Goal: Information Seeking & Learning: Learn about a topic

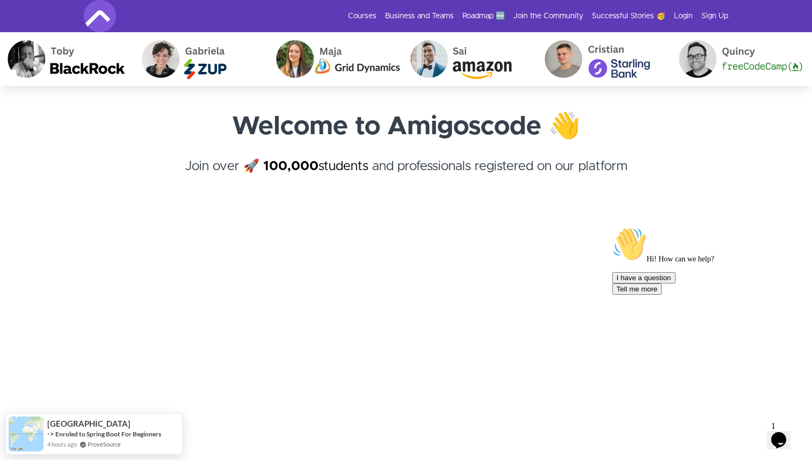
click at [367, 9] on div "Courses Business and Teams Roadmap 🆕 Join the Community Successful Stories 🥳 Lo…" at bounding box center [406, 16] width 644 height 32
click at [369, 11] on link "Courses" at bounding box center [362, 16] width 28 height 11
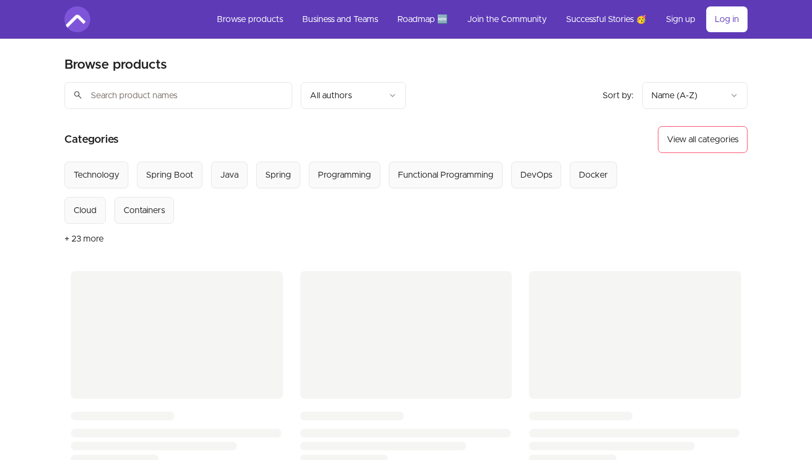
click at [186, 98] on input "search" at bounding box center [178, 95] width 228 height 27
paste input "microservices & distributed systems"
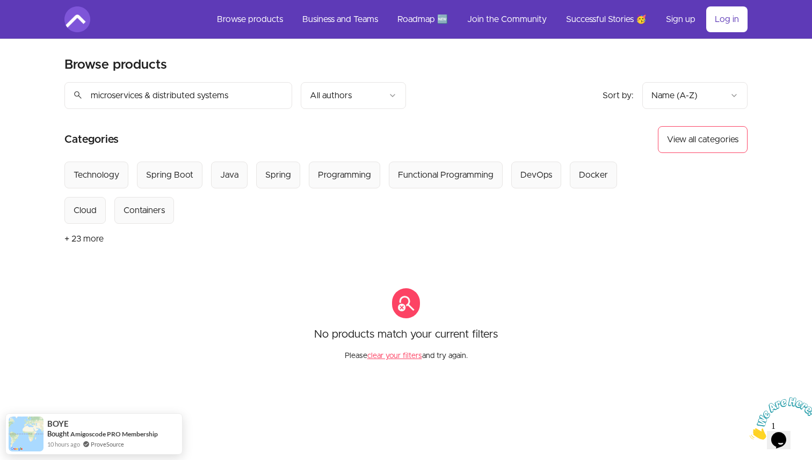
drag, startPoint x: 239, startPoint y: 95, endPoint x: 146, endPoint y: 93, distance: 92.9
click at [146, 93] on input "microservices & distributed systems" at bounding box center [178, 95] width 228 height 27
type input "microservices"
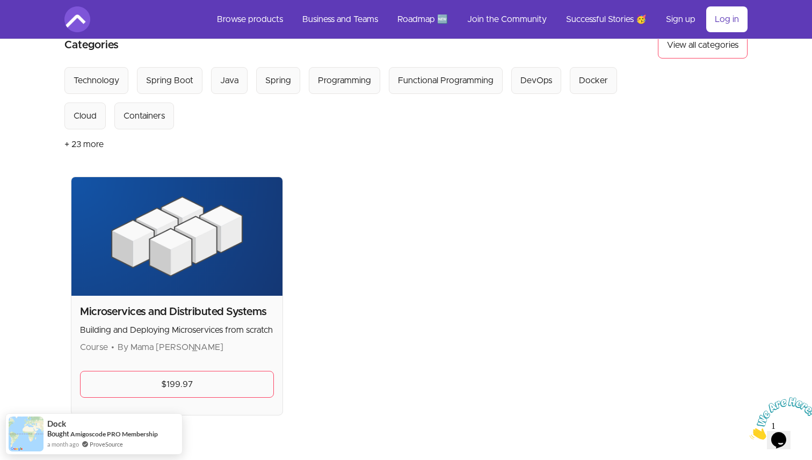
scroll to position [110, 0]
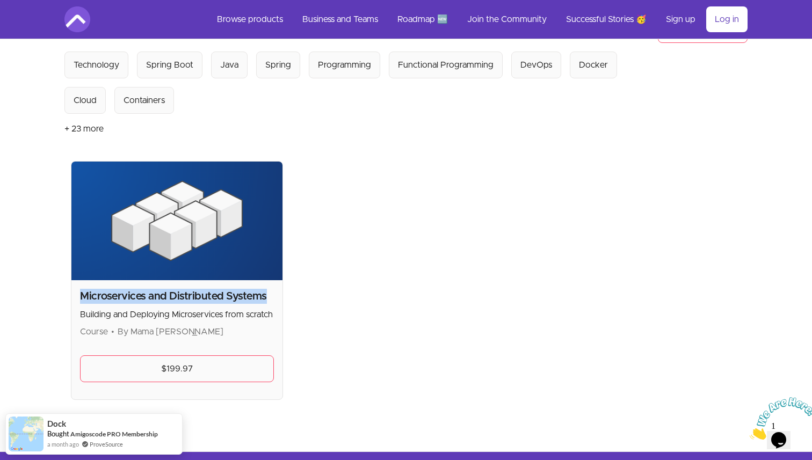
drag, startPoint x: 81, startPoint y: 295, endPoint x: 269, endPoint y: 291, distance: 188.0
click at [269, 291] on h2 "Microservices and Distributed Systems" at bounding box center [177, 296] width 194 height 15
copy h2 "Microservices and Distributed Systems"
